Goal: Information Seeking & Learning: Learn about a topic

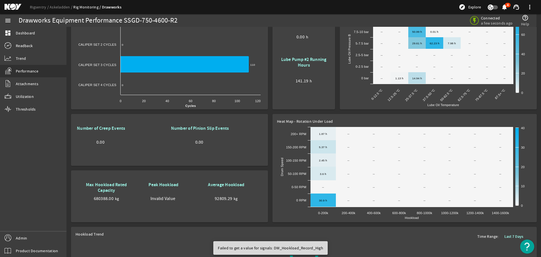
scroll to position [242, 0]
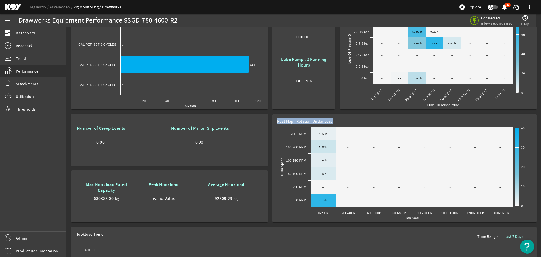
drag, startPoint x: 277, startPoint y: 122, endPoint x: 331, endPoint y: 121, distance: 54.1
click at [331, 121] on span "Heat Map - Rotation Under Load" at bounding box center [305, 121] width 56 height 5
copy span "Heat Map - Rotation Under Load"
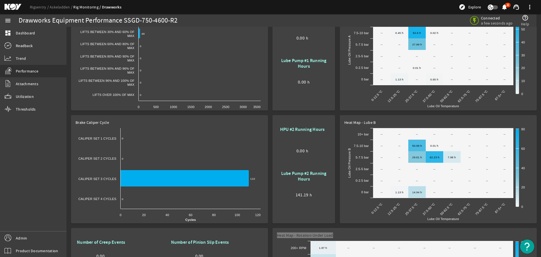
scroll to position [129, 0]
